Goal: Find specific page/section: Find specific page/section

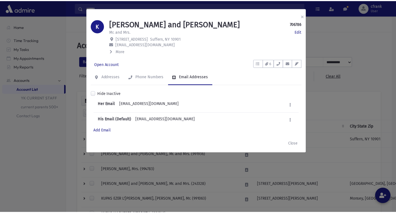
scroll to position [296, 0]
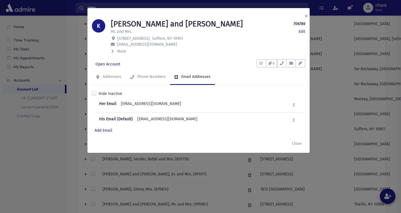
click at [305, 17] on button "×" at bounding box center [306, 16] width 12 height 16
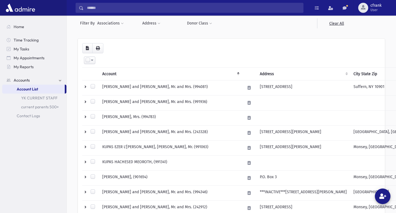
scroll to position [0, 0]
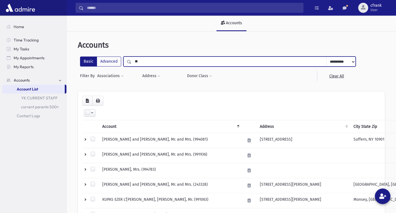
click at [179, 62] on input "**" at bounding box center [229, 61] width 195 height 10
type input "*"
type input "***"
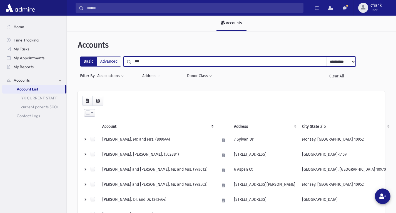
click at [149, 63] on input "***" at bounding box center [229, 61] width 195 height 10
type input "******"
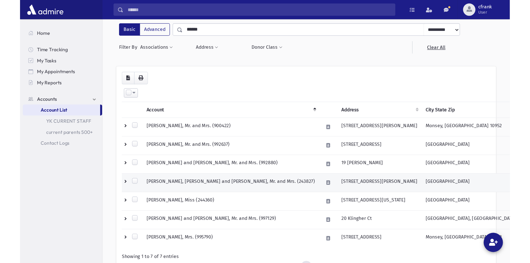
scroll to position [28, 0]
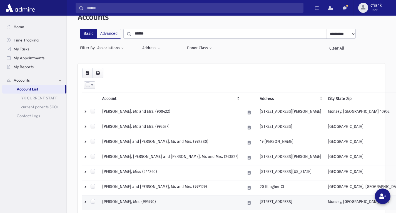
click at [267, 202] on td "5 Ardley Pl" at bounding box center [291, 202] width 68 height 15
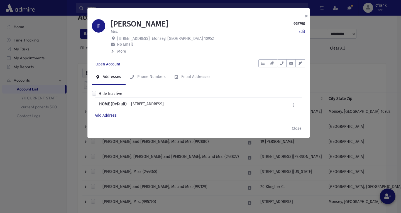
click at [305, 17] on button "×" at bounding box center [306, 16] width 12 height 16
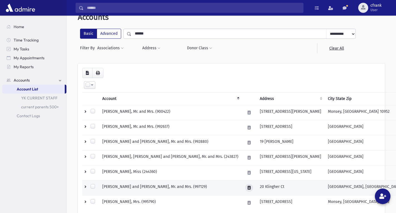
click at [253, 186] on button at bounding box center [249, 188] width 8 height 8
click at [240, 186] on td "FELBERBAUM, Yoel and Yocheved, Mr. and Mrs. (997129)" at bounding box center [170, 187] width 143 height 15
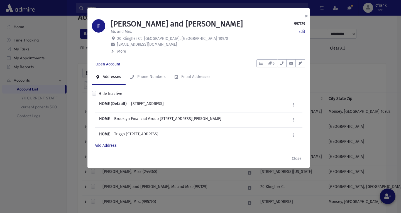
click at [306, 15] on button "×" at bounding box center [306, 16] width 12 height 16
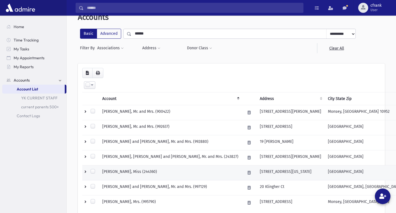
click at [272, 171] on td "29 Washington Avenue" at bounding box center [291, 172] width 68 height 15
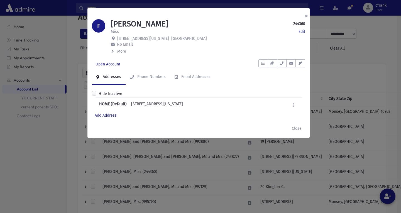
click at [306, 15] on button "×" at bounding box center [306, 16] width 12 height 16
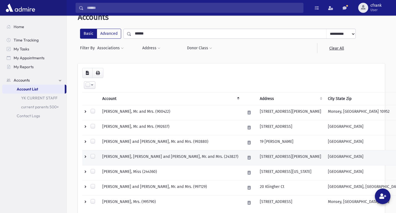
click at [285, 157] on td "158 Rutledge St Apt 2R" at bounding box center [291, 157] width 68 height 15
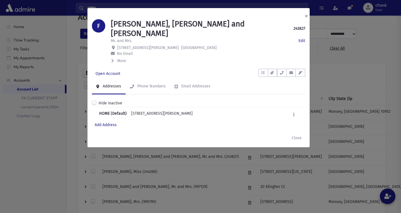
click at [308, 15] on button "×" at bounding box center [306, 16] width 12 height 16
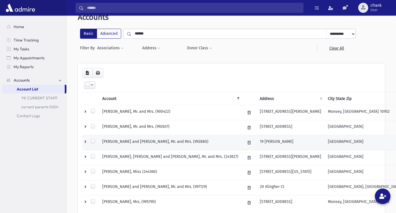
click at [302, 143] on td "19 Eisenhower" at bounding box center [291, 142] width 68 height 15
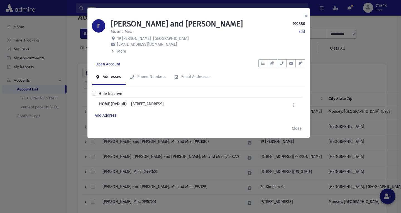
click at [307, 16] on button "×" at bounding box center [306, 16] width 12 height 16
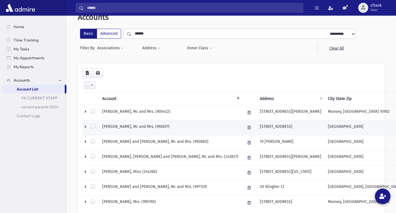
click at [293, 127] on td "1852 49 St." at bounding box center [291, 127] width 68 height 15
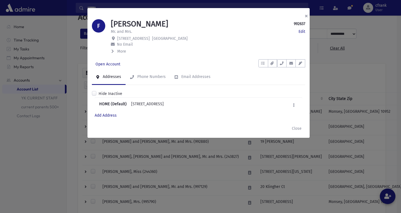
click at [307, 15] on button "×" at bounding box center [306, 16] width 12 height 16
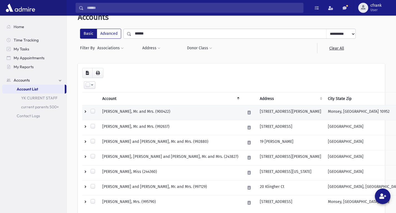
click at [290, 107] on td "30 Dolson Rd" at bounding box center [291, 112] width 68 height 15
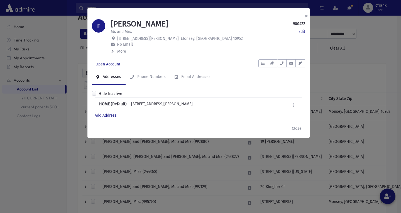
click at [304, 15] on button "×" at bounding box center [306, 16] width 12 height 16
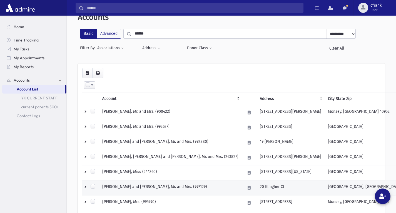
click at [282, 186] on td "20 Klingher Ct" at bounding box center [291, 187] width 68 height 15
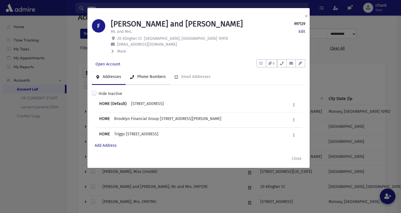
click at [160, 72] on link "Phone Numbers" at bounding box center [147, 77] width 45 height 16
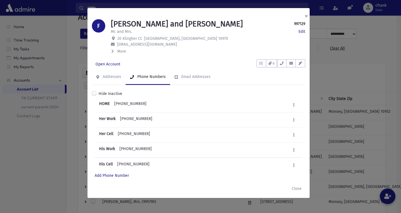
click at [307, 14] on button "×" at bounding box center [306, 16] width 12 height 16
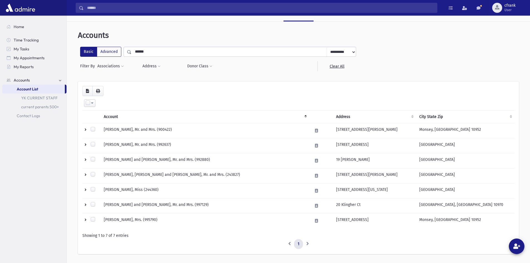
scroll to position [0, 0]
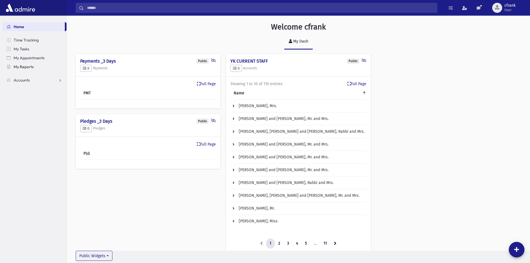
click at [47, 63] on link "My Reports" at bounding box center [34, 66] width 64 height 9
